Goal: Task Accomplishment & Management: Manage account settings

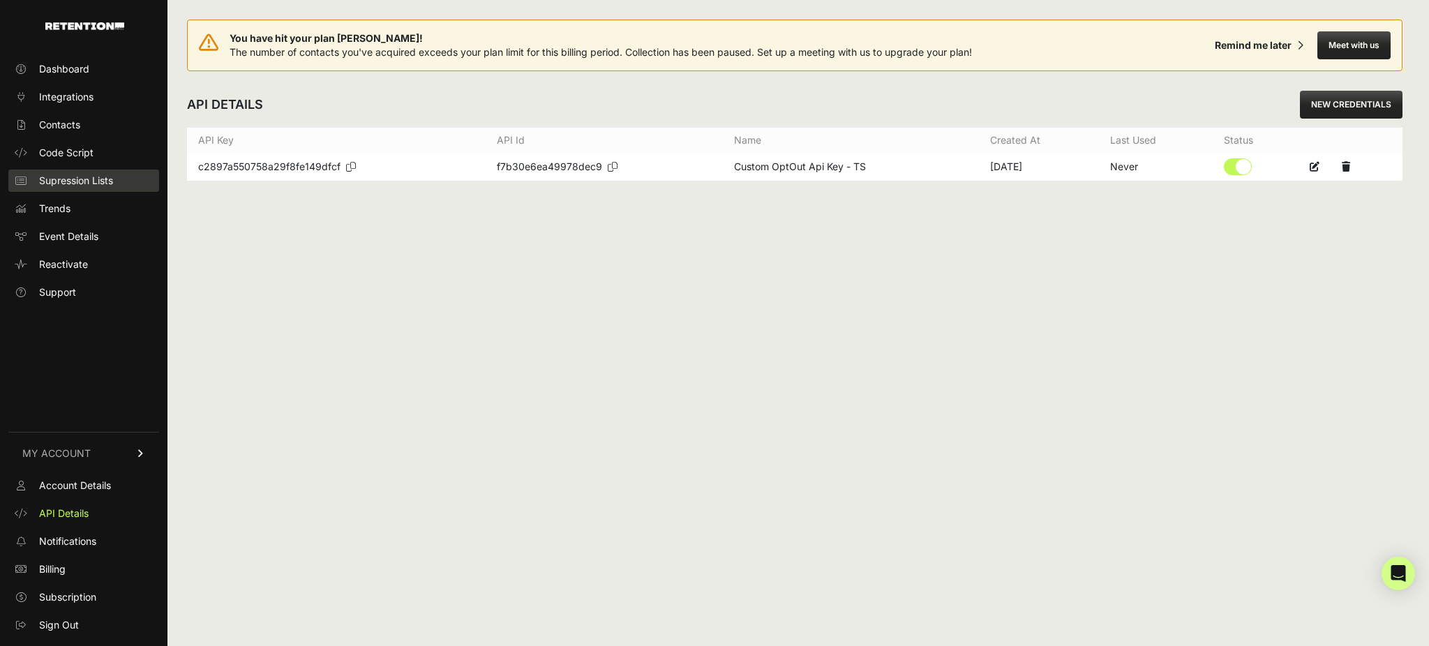
click at [73, 175] on span "Supression Lists" at bounding box center [76, 181] width 74 height 14
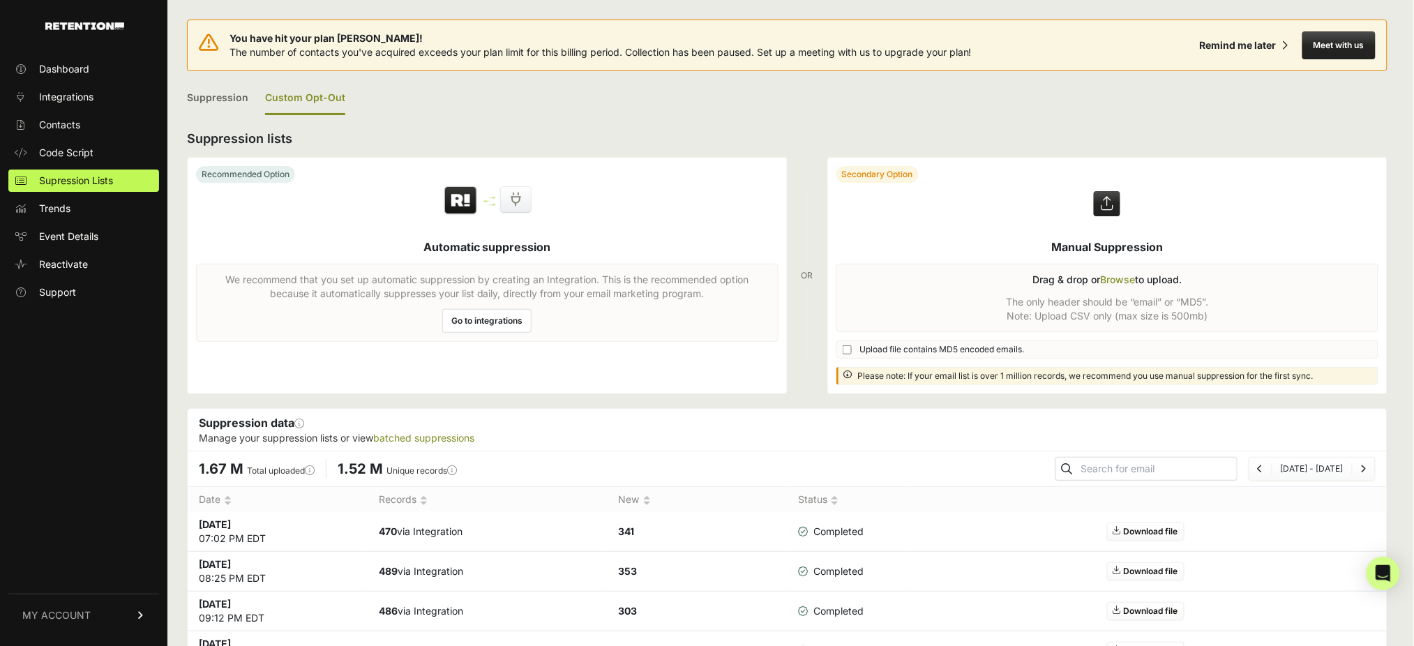
click at [318, 98] on link "Custom Opt-Out" at bounding box center [305, 98] width 80 height 33
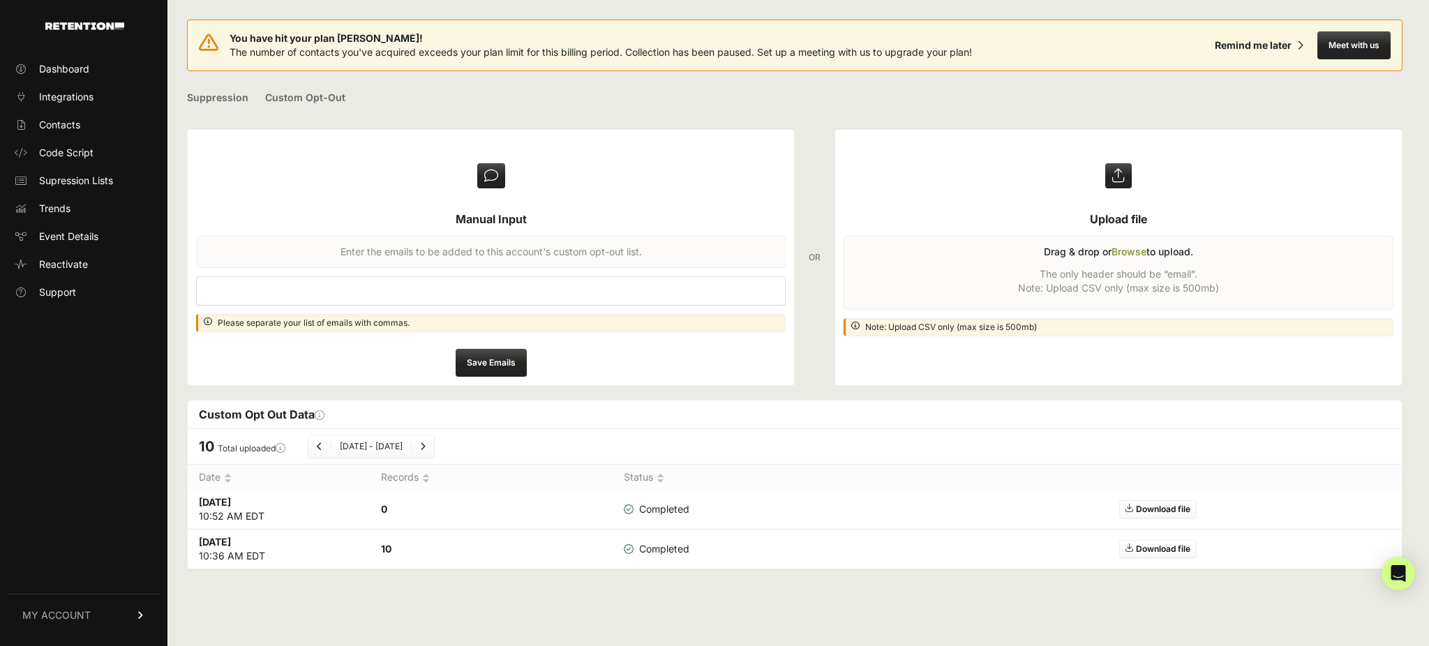
click at [539, 590] on div "You have hit your plan max! The number of contacts you've acquired exceeds your…" at bounding box center [794, 323] width 1254 height 646
click at [292, 96] on link "Custom Opt-Out" at bounding box center [305, 98] width 80 height 33
